Goal: Find specific fact: Find specific fact

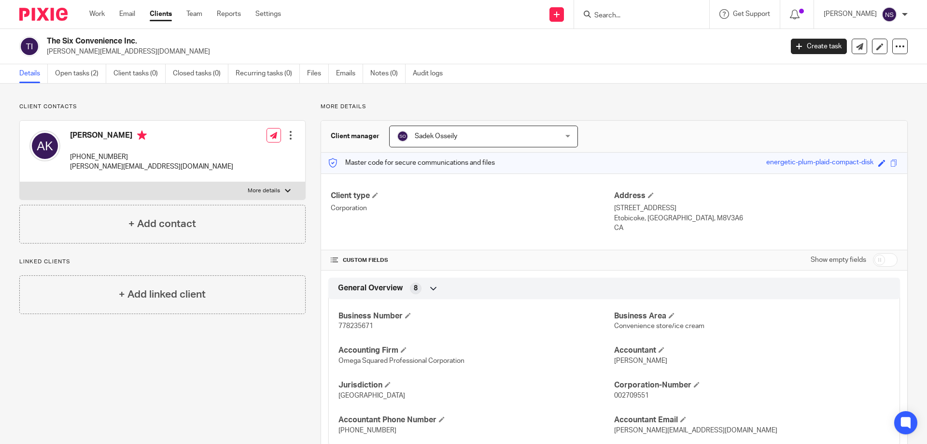
click at [625, 19] on input "Search" at bounding box center [636, 16] width 87 height 9
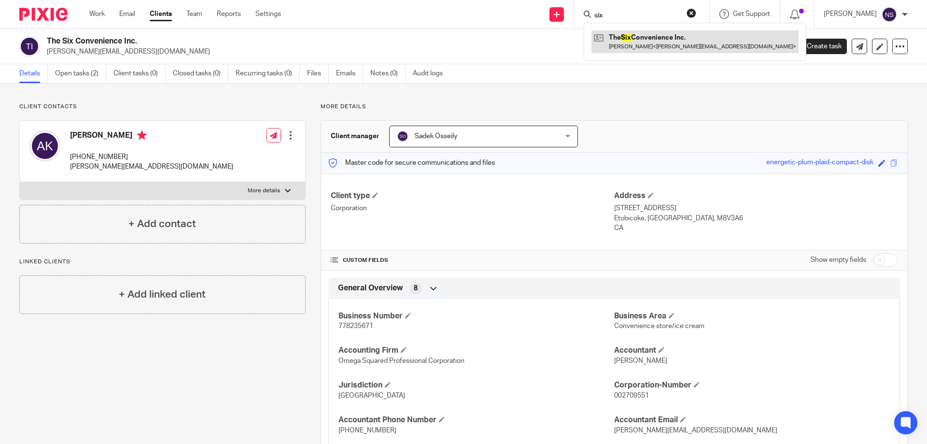
type input "six"
click at [639, 32] on link at bounding box center [694, 41] width 207 height 22
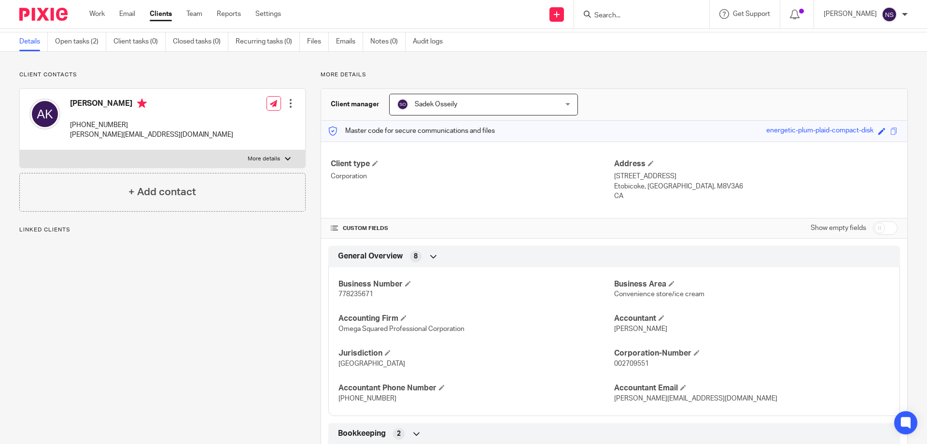
scroll to position [48, 0]
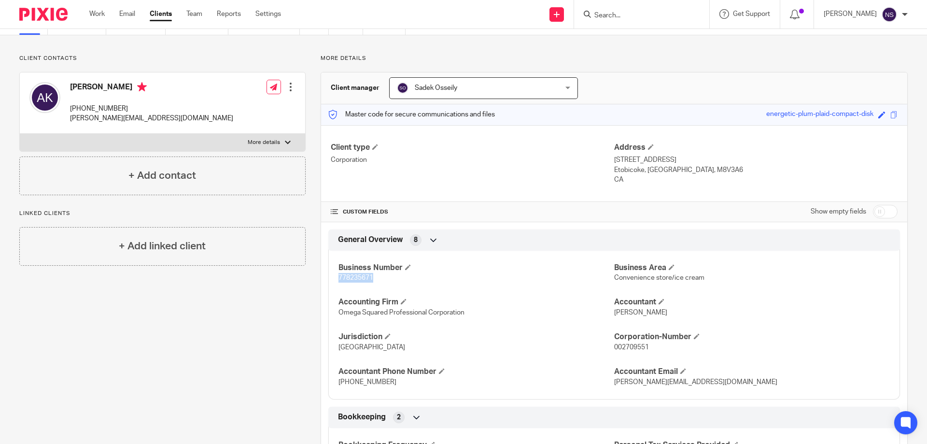
drag, startPoint x: 376, startPoint y: 277, endPoint x: 323, endPoint y: 281, distance: 53.3
click at [323, 281] on div "General Overview 8 Business Number 778235671 Business Area Convenience store/ic…" at bounding box center [614, 314] width 586 height 170
copy span "778235671"
